Goal: Task Accomplishment & Management: Complete application form

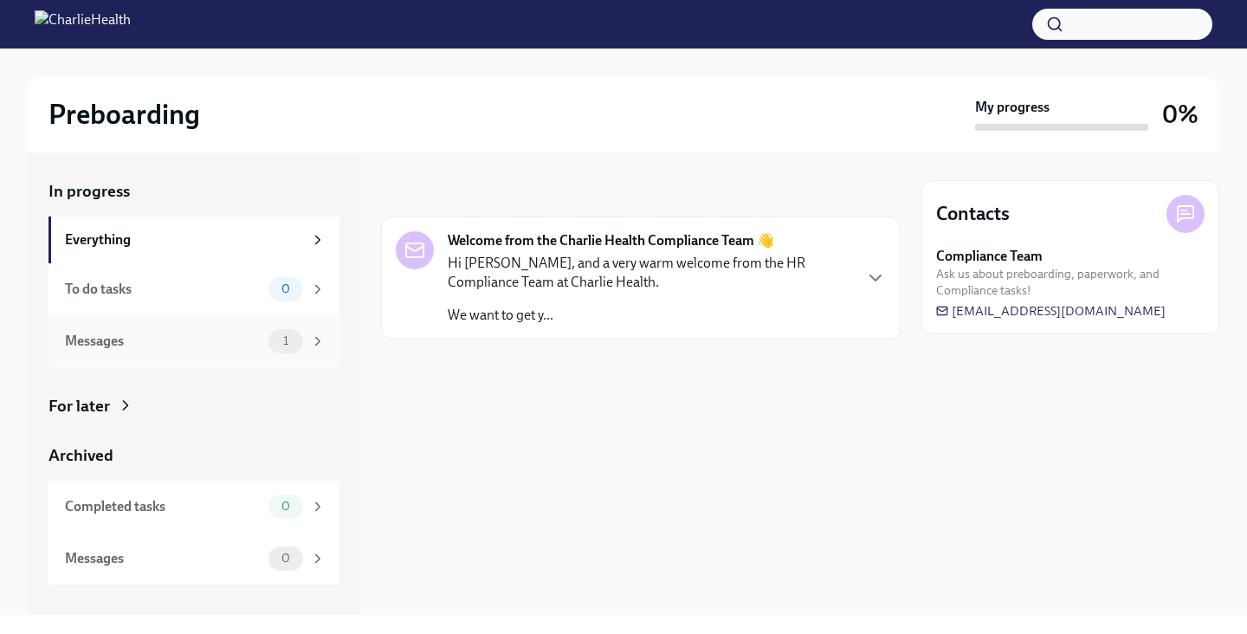
click at [187, 340] on div "Messages" at bounding box center [163, 341] width 197 height 19
click at [170, 281] on div "To do tasks" at bounding box center [163, 289] width 197 height 19
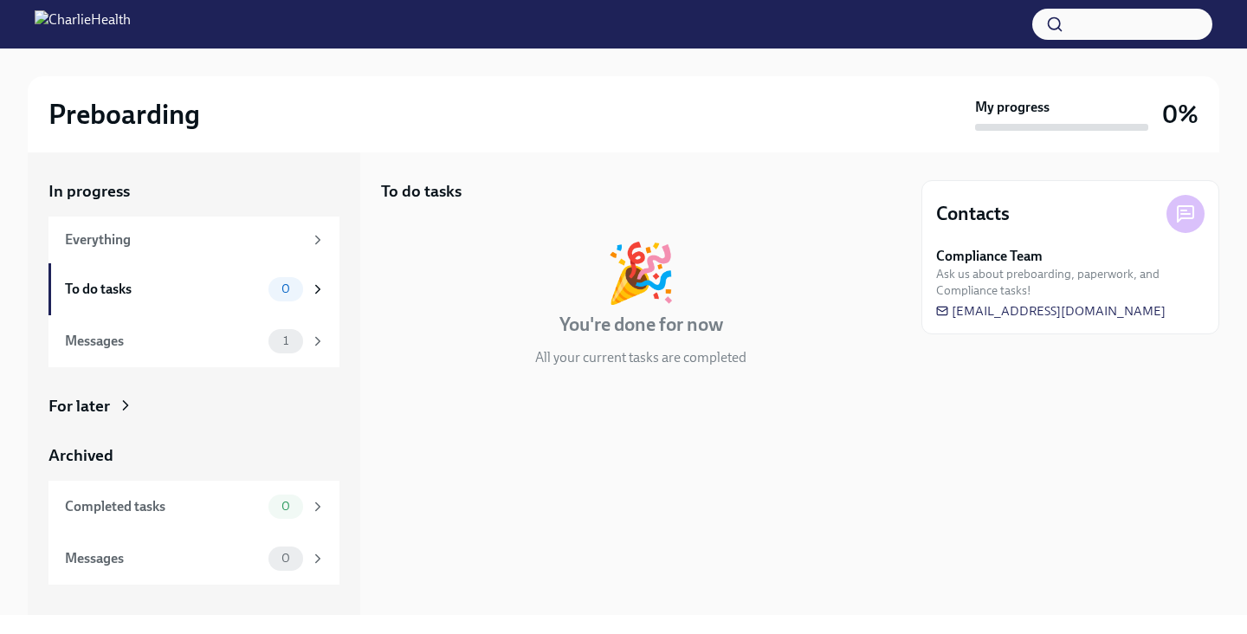
click at [110, 400] on div "For later" at bounding box center [193, 406] width 291 height 23
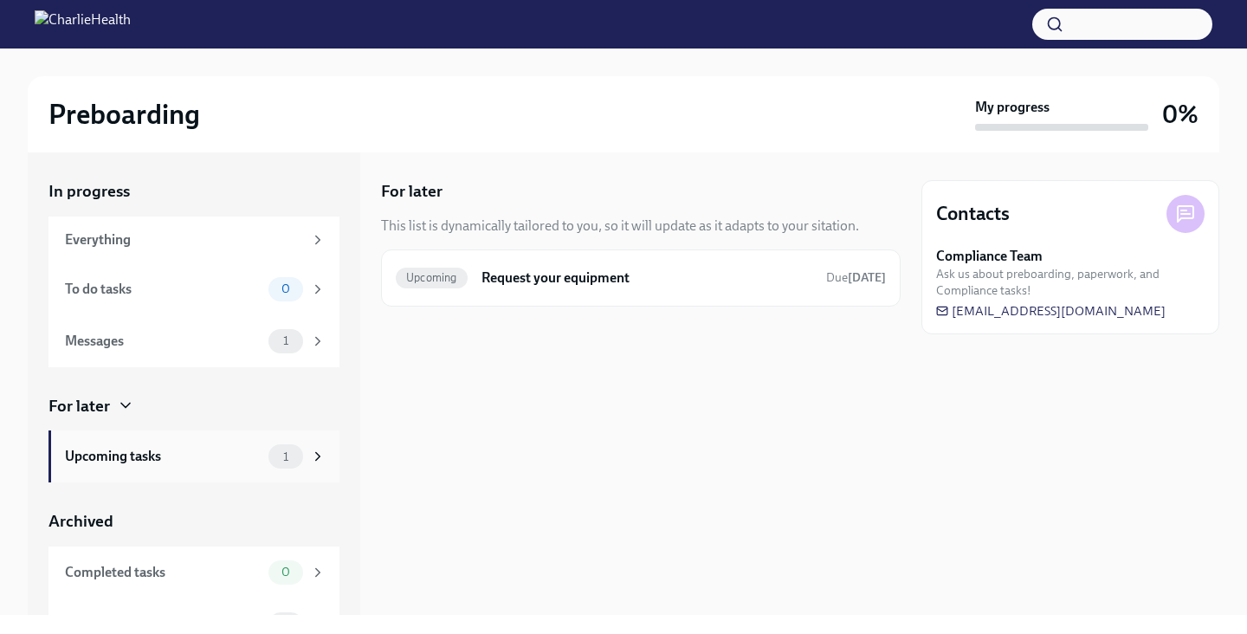
click at [222, 444] on div "Upcoming tasks 1" at bounding box center [195, 456] width 261 height 24
click at [568, 275] on h6 "Request your equipment" at bounding box center [647, 277] width 331 height 19
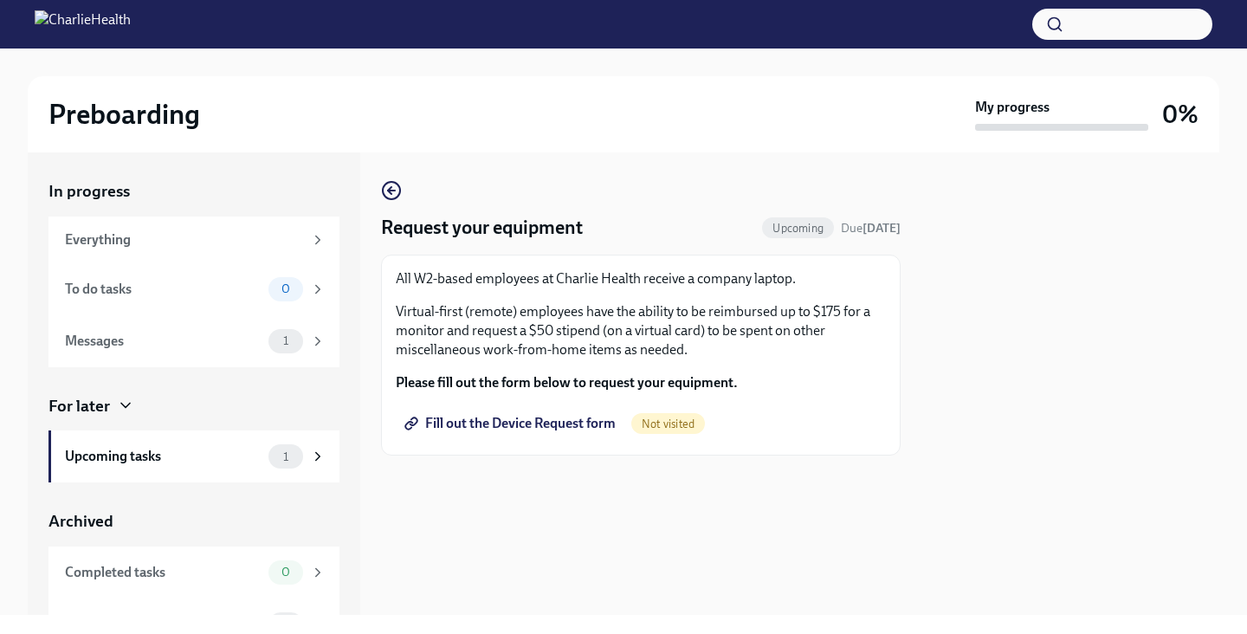
click at [543, 423] on span "Fill out the Device Request form" at bounding box center [512, 423] width 208 height 17
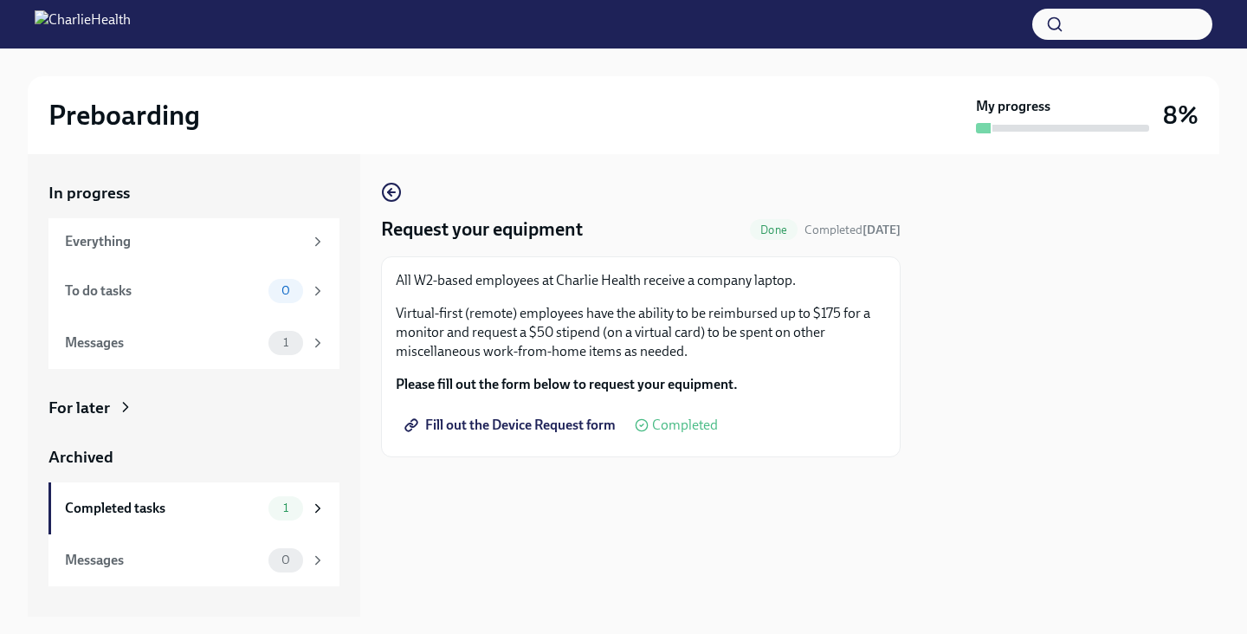
click at [778, 230] on span "Done" at bounding box center [774, 229] width 48 height 13
click at [392, 190] on icon "button" at bounding box center [391, 192] width 21 height 21
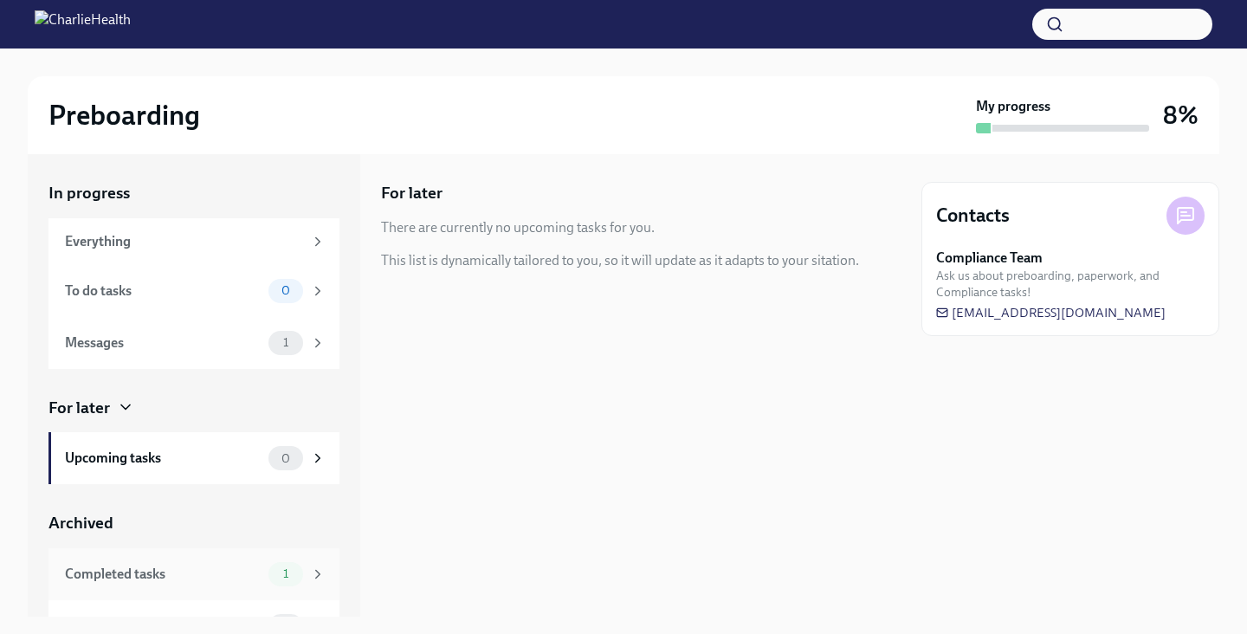
click at [184, 572] on div "Completed tasks" at bounding box center [163, 574] width 197 height 19
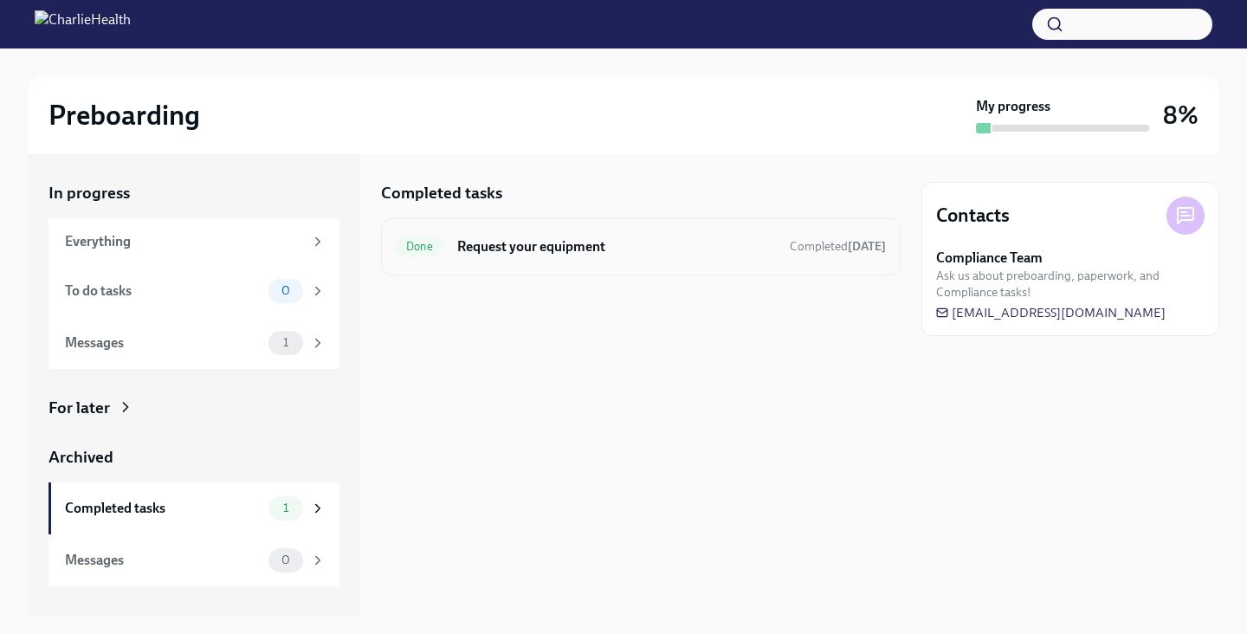
click at [548, 250] on h6 "Request your equipment" at bounding box center [616, 246] width 319 height 19
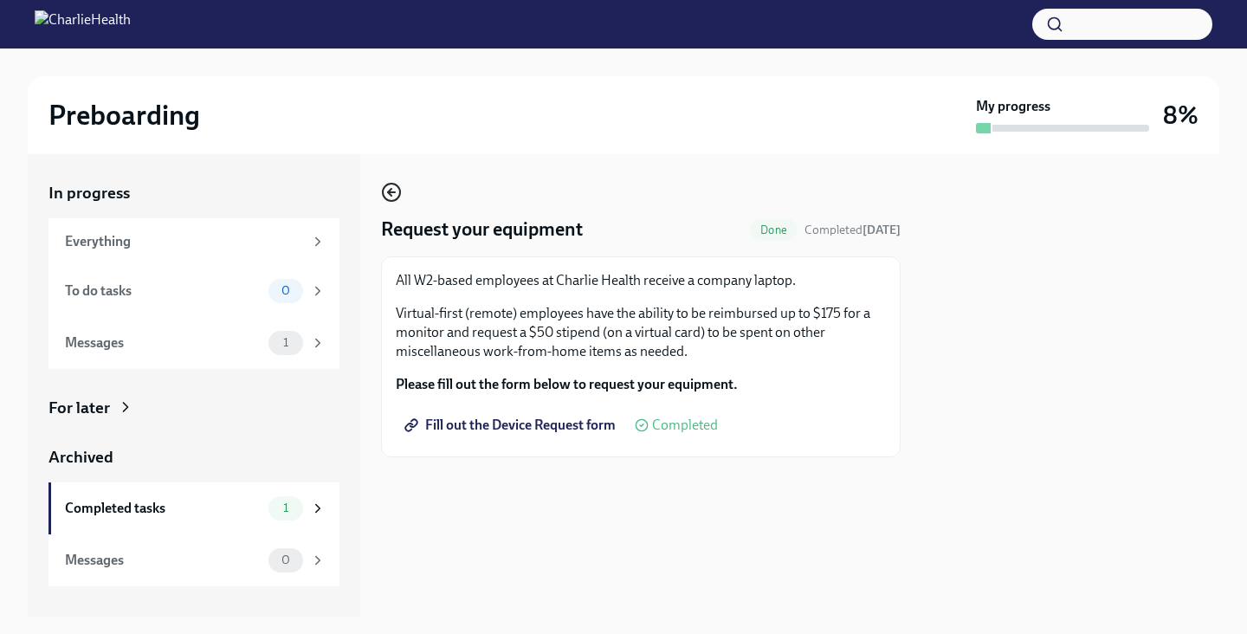
click at [400, 184] on icon "button" at bounding box center [391, 192] width 21 height 21
